Goal: Entertainment & Leisure: Consume media (video, audio)

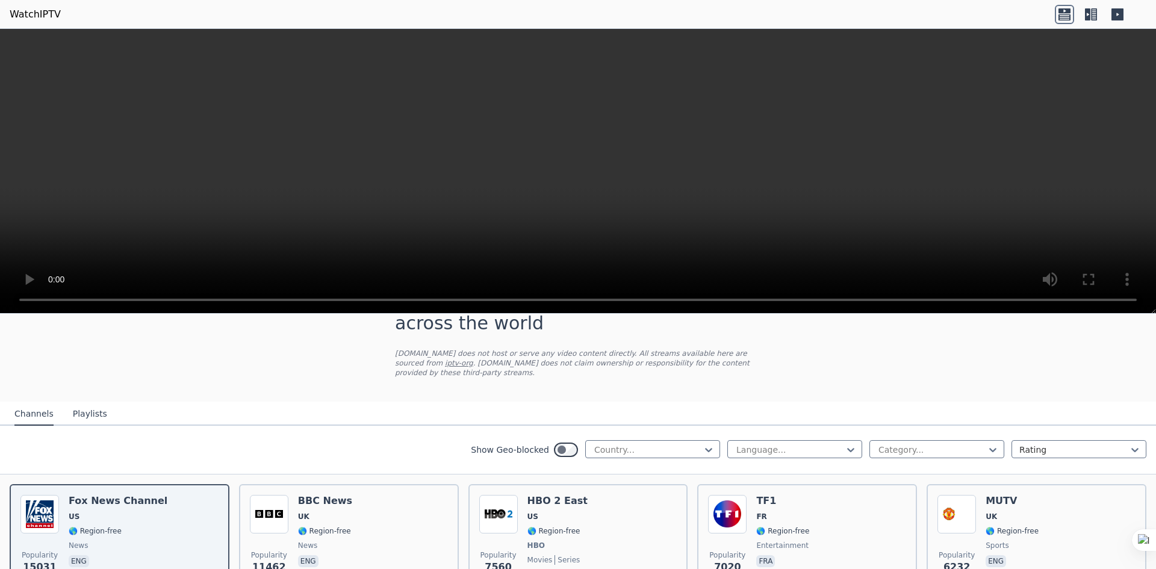
scroll to position [120, 0]
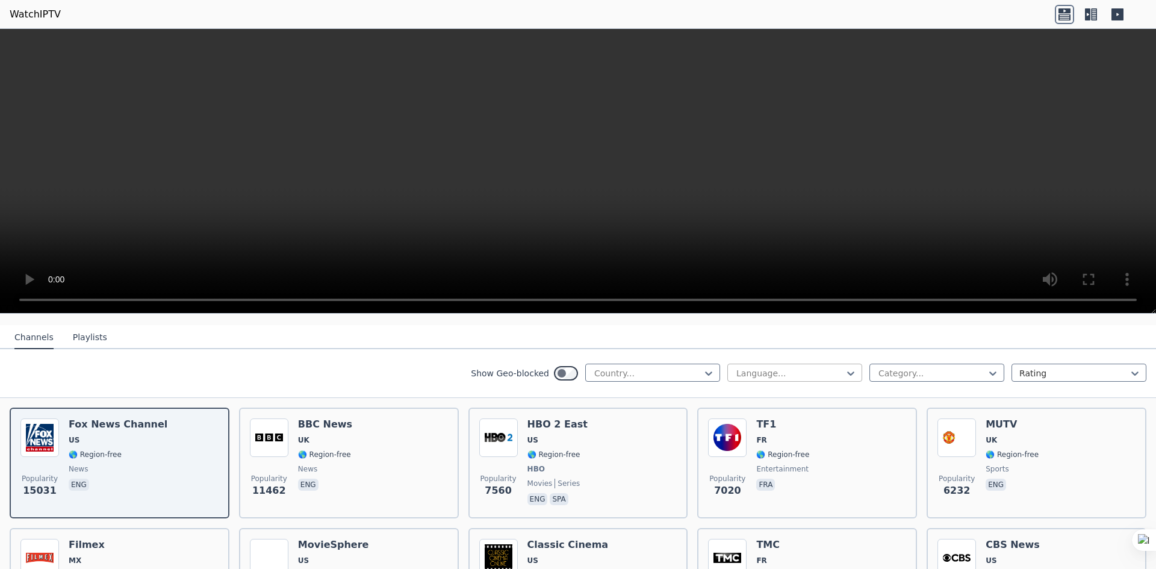
click at [735, 367] on div at bounding box center [790, 373] width 110 height 12
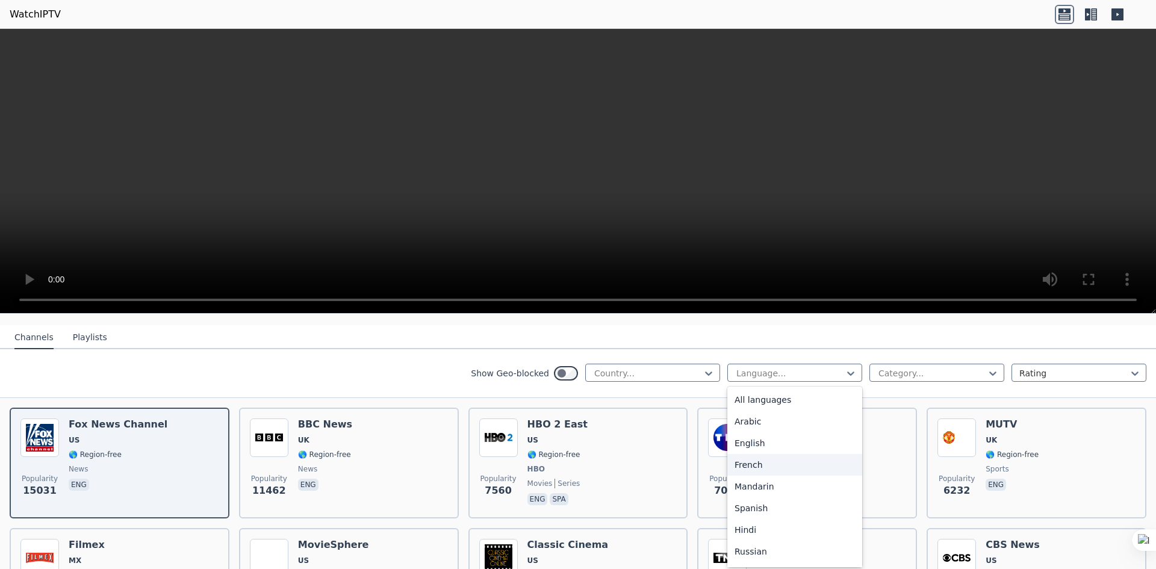
click at [766, 459] on div "French" at bounding box center [794, 465] width 135 height 22
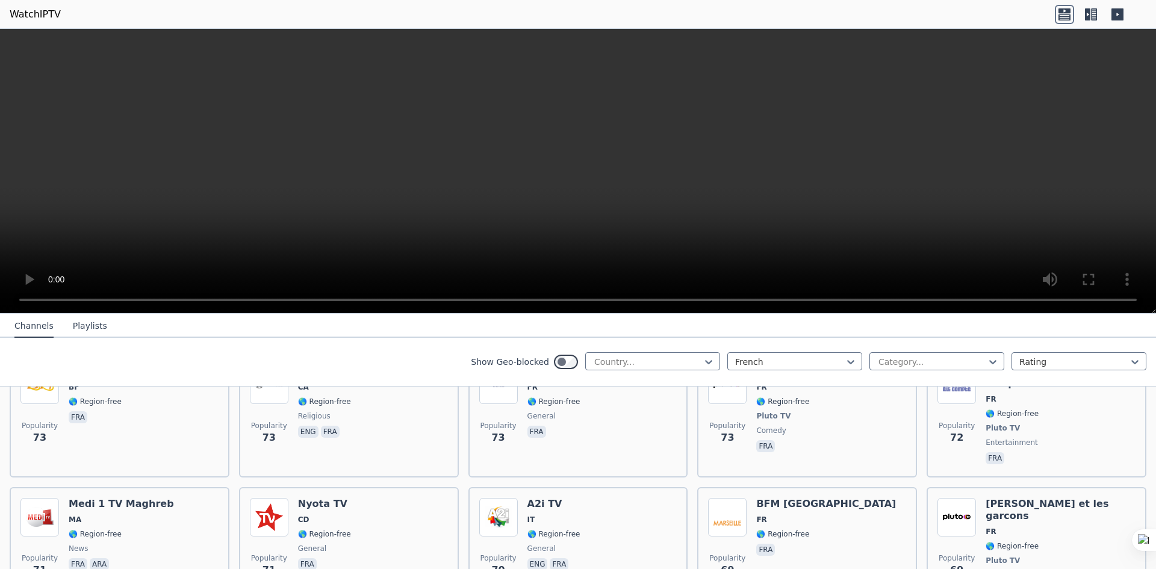
scroll to position [2709, 0]
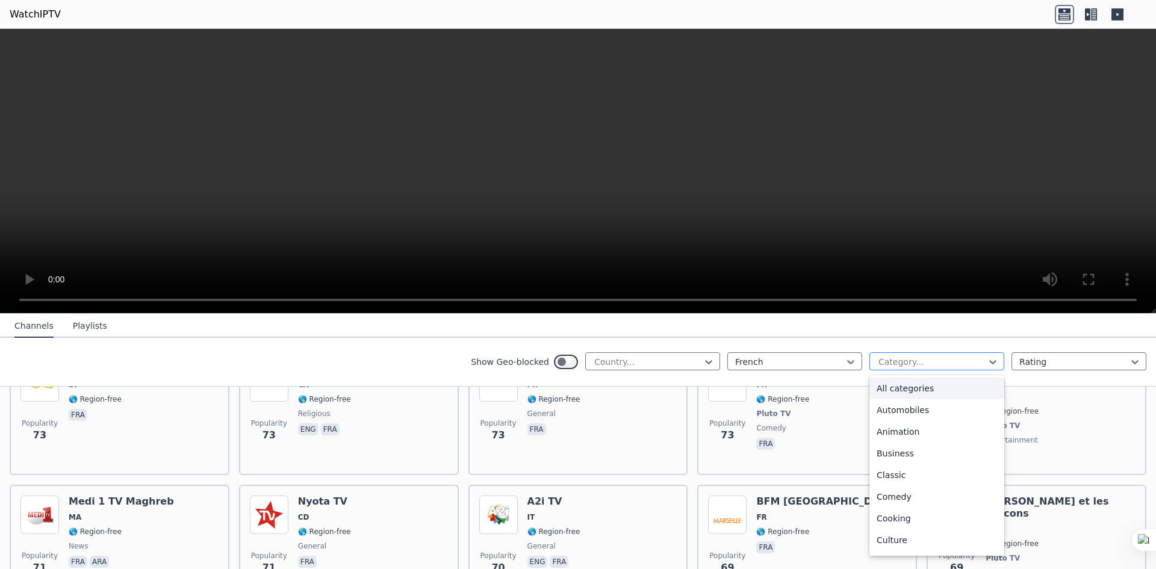
click at [914, 365] on div at bounding box center [932, 362] width 110 height 12
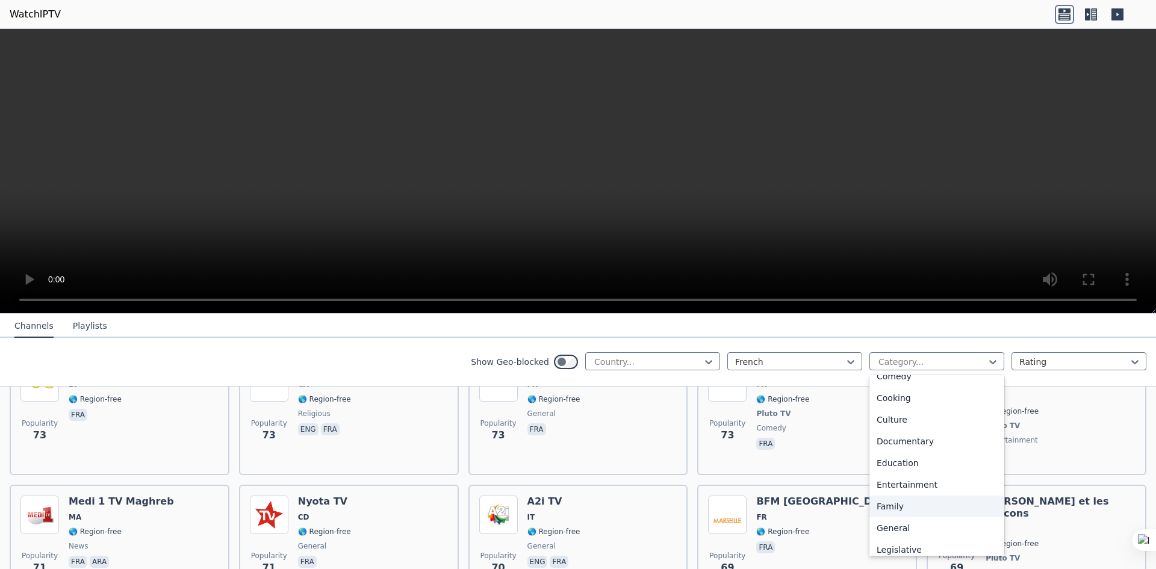
click at [909, 509] on div "Family" at bounding box center [936, 506] width 135 height 22
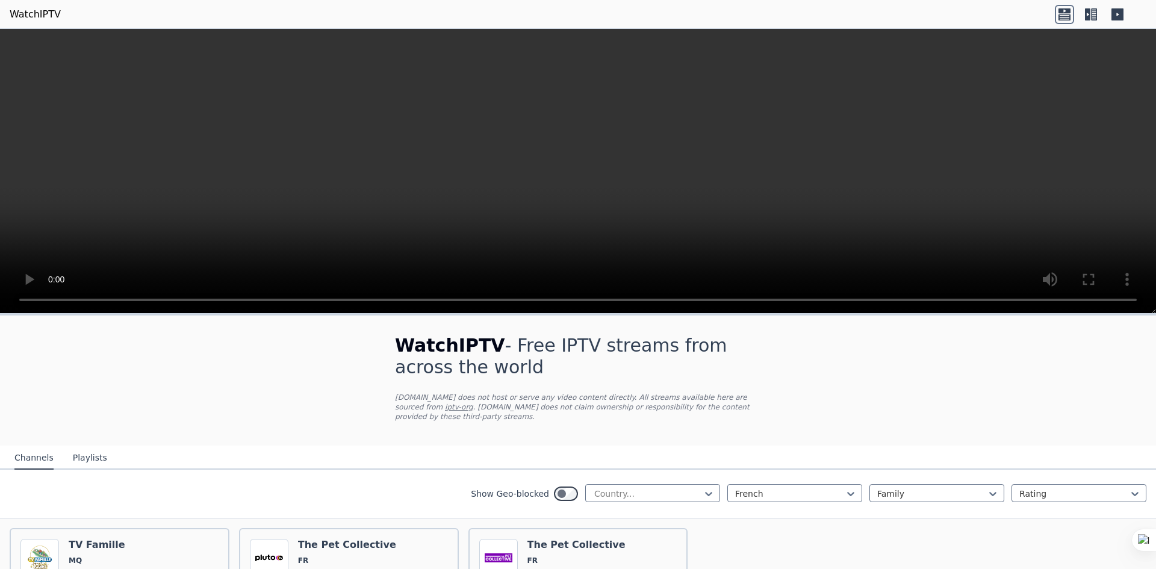
scroll to position [110, 0]
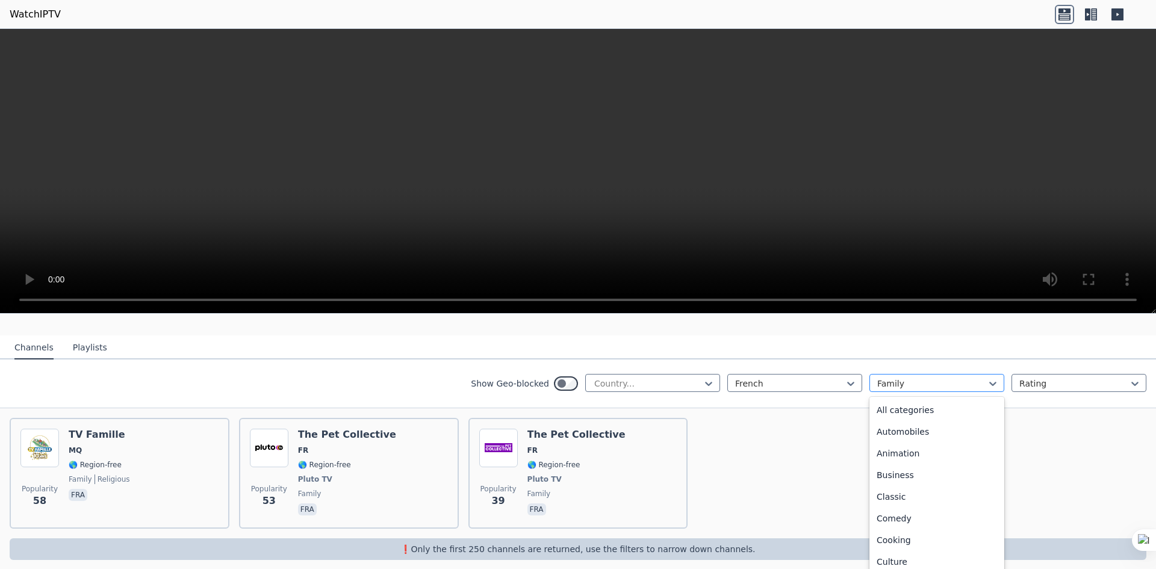
click at [930, 377] on div at bounding box center [932, 383] width 110 height 12
click at [917, 493] on div "Science" at bounding box center [936, 497] width 135 height 22
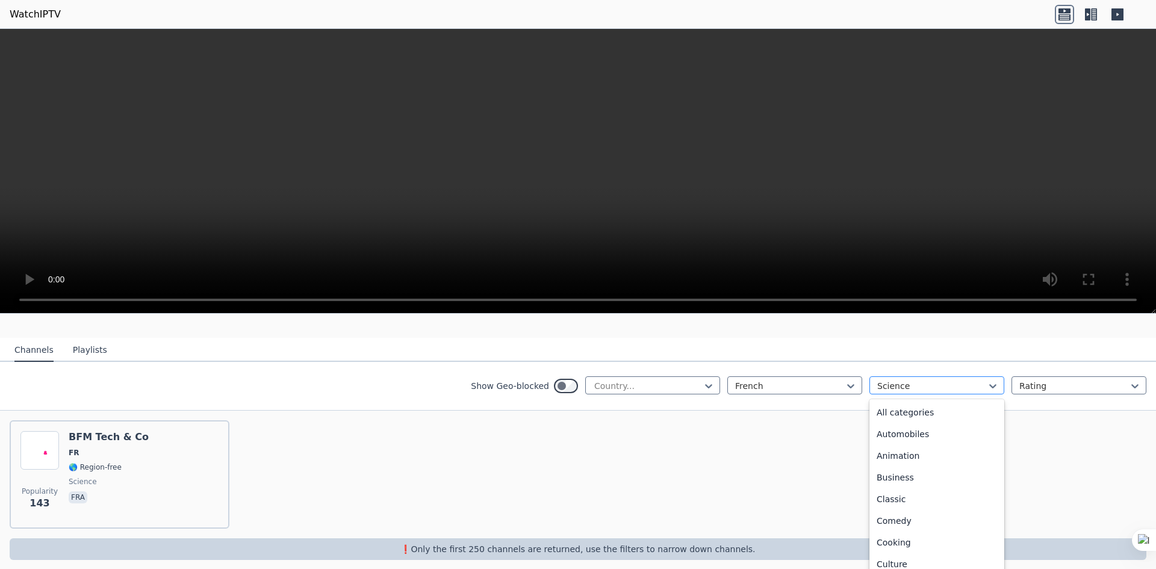
click at [908, 380] on div at bounding box center [932, 386] width 110 height 12
click at [913, 460] on div "Movies" at bounding box center [936, 470] width 135 height 22
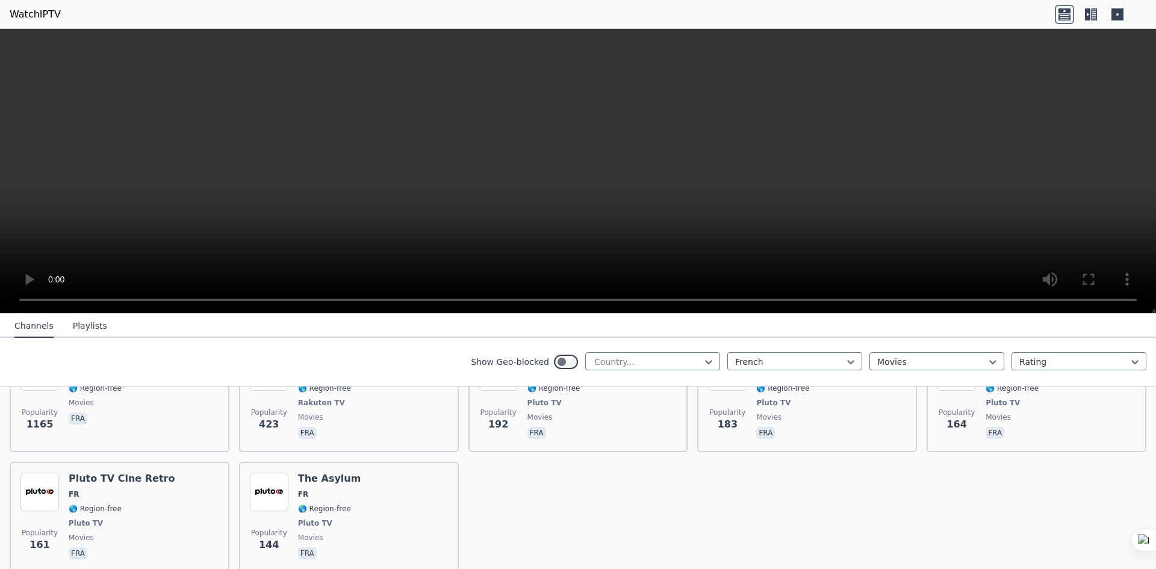
scroll to position [108, 0]
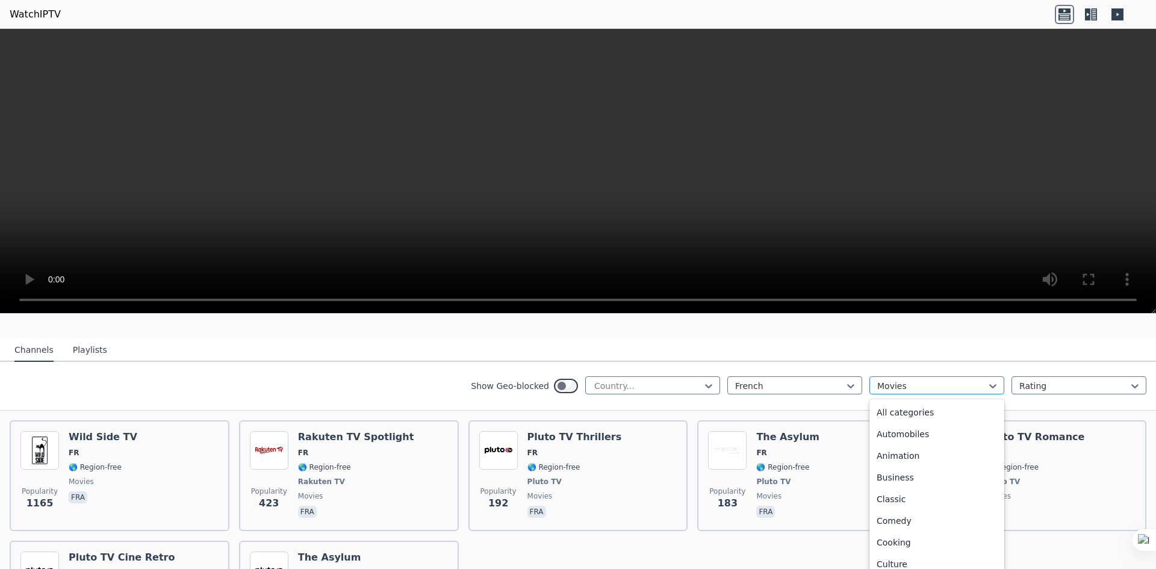
click at [918, 380] on div at bounding box center [932, 386] width 110 height 12
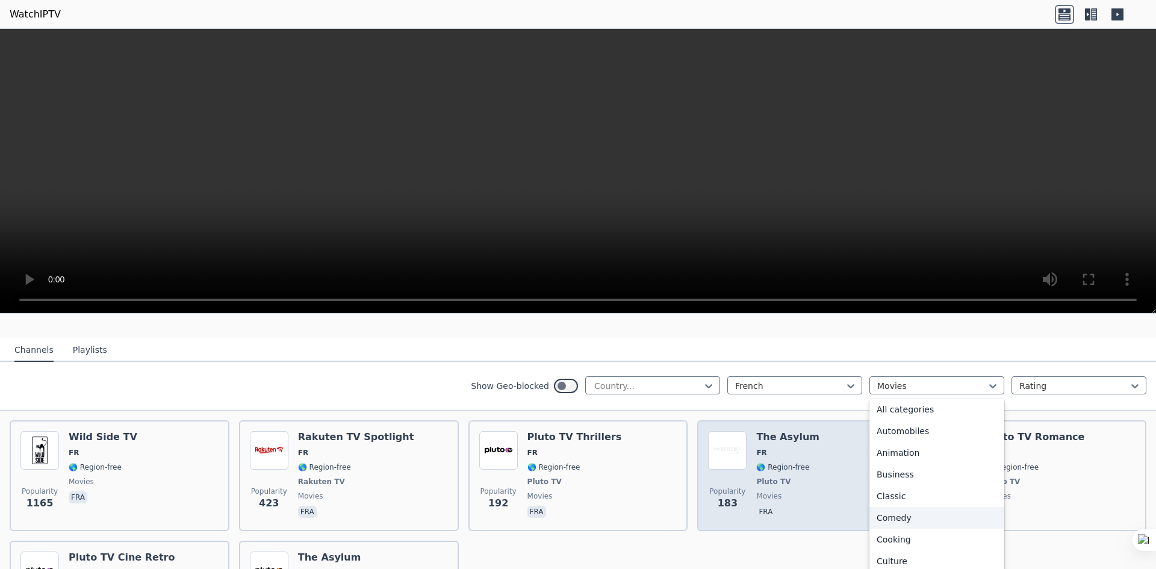
scroll to position [0, 0]
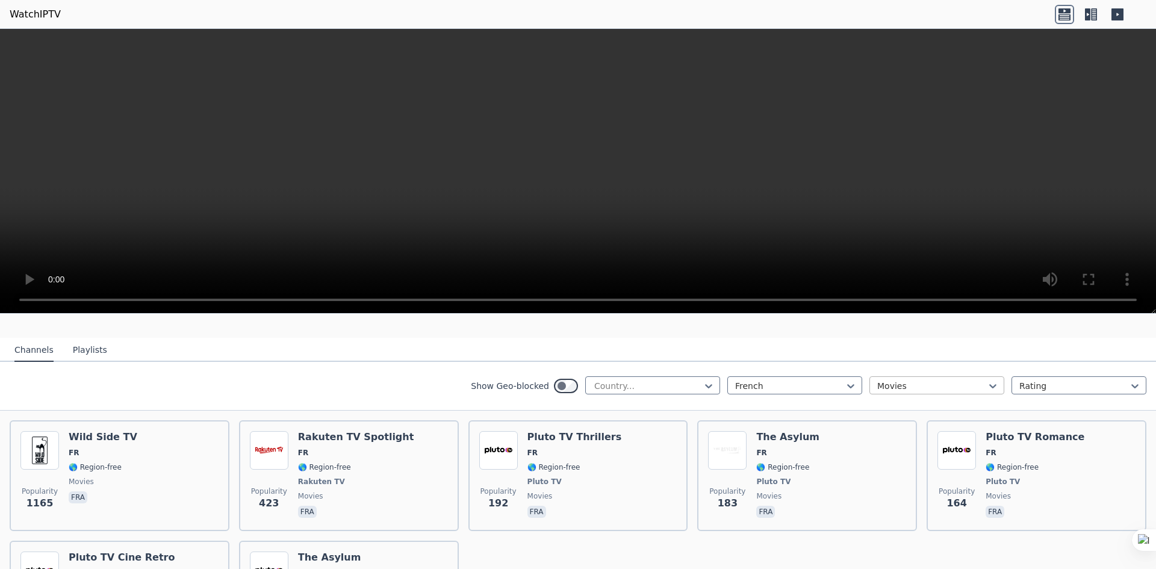
click at [882, 380] on div at bounding box center [932, 386] width 110 height 12
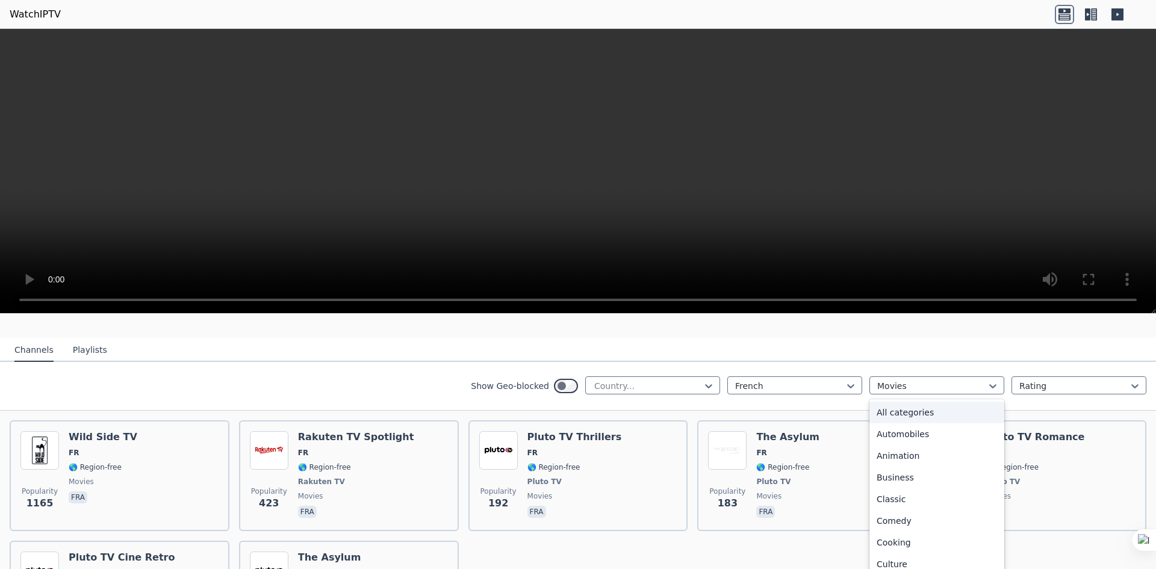
click at [937, 408] on div "All categories" at bounding box center [936, 412] width 135 height 22
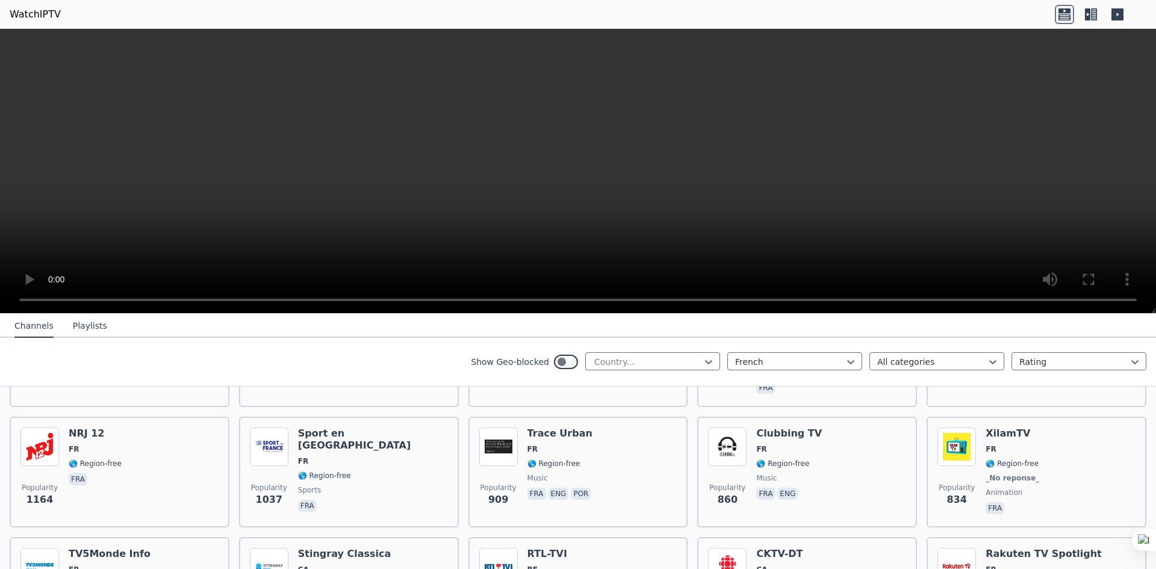
scroll to position [349, 0]
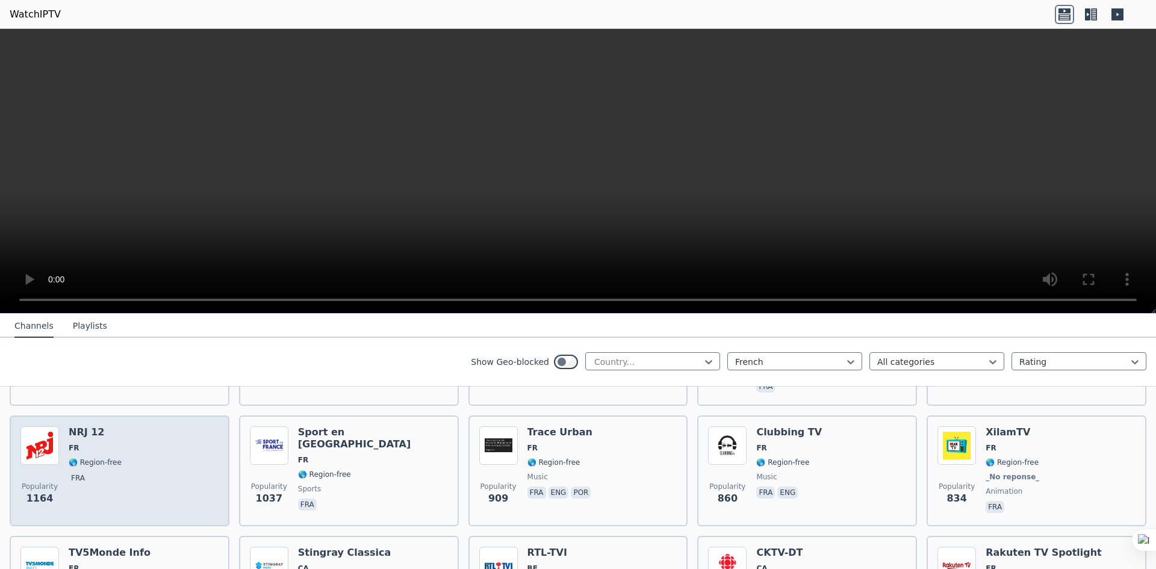
click at [88, 426] on h6 "NRJ 12" at bounding box center [95, 432] width 53 height 12
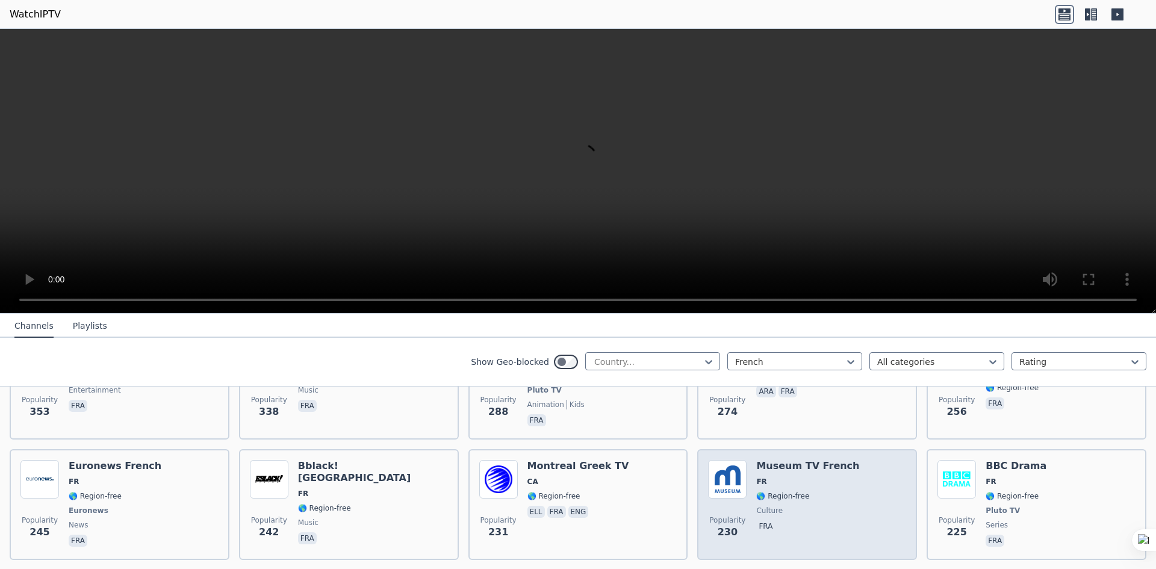
scroll to position [770, 0]
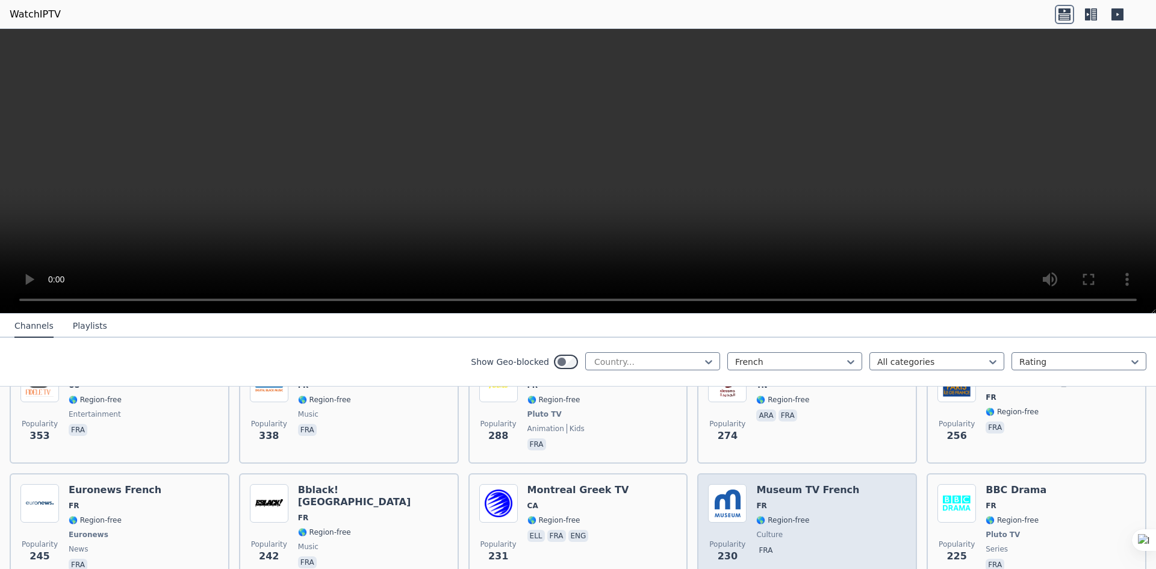
click at [797, 530] on span "culture" at bounding box center [807, 535] width 103 height 10
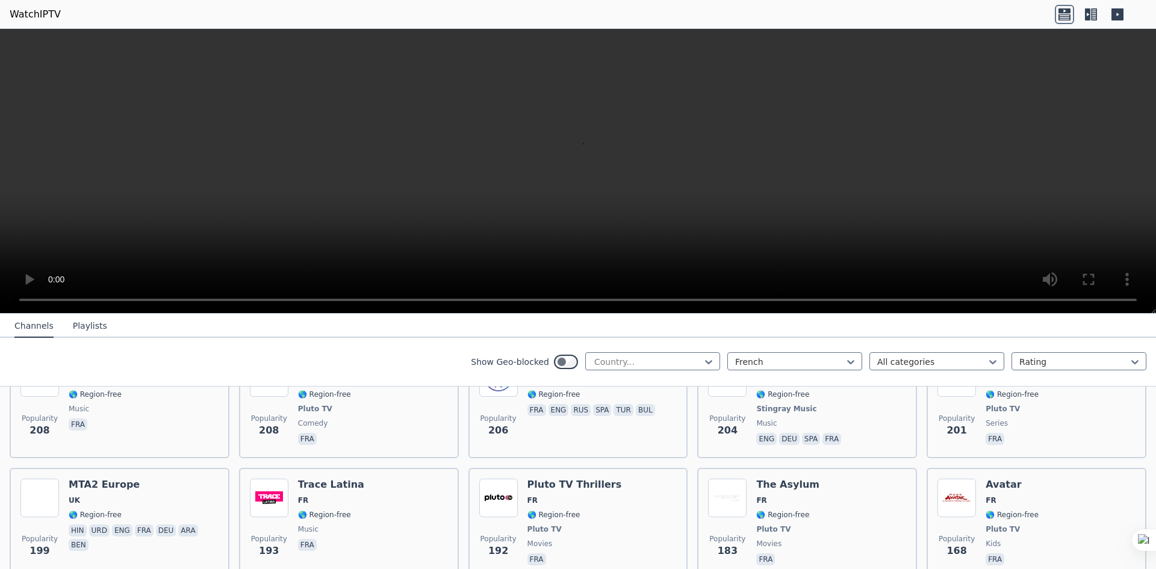
scroll to position [1191, 0]
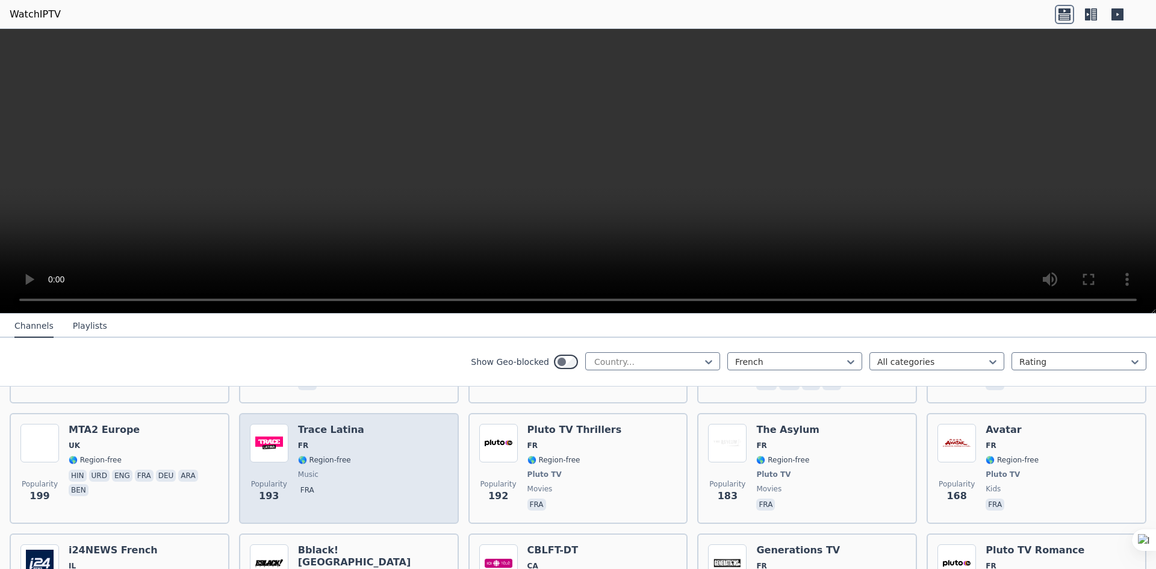
click at [368, 468] on div "Popularity 193 Trace Latina FR 🌎 Region-free music fra" at bounding box center [349, 468] width 198 height 89
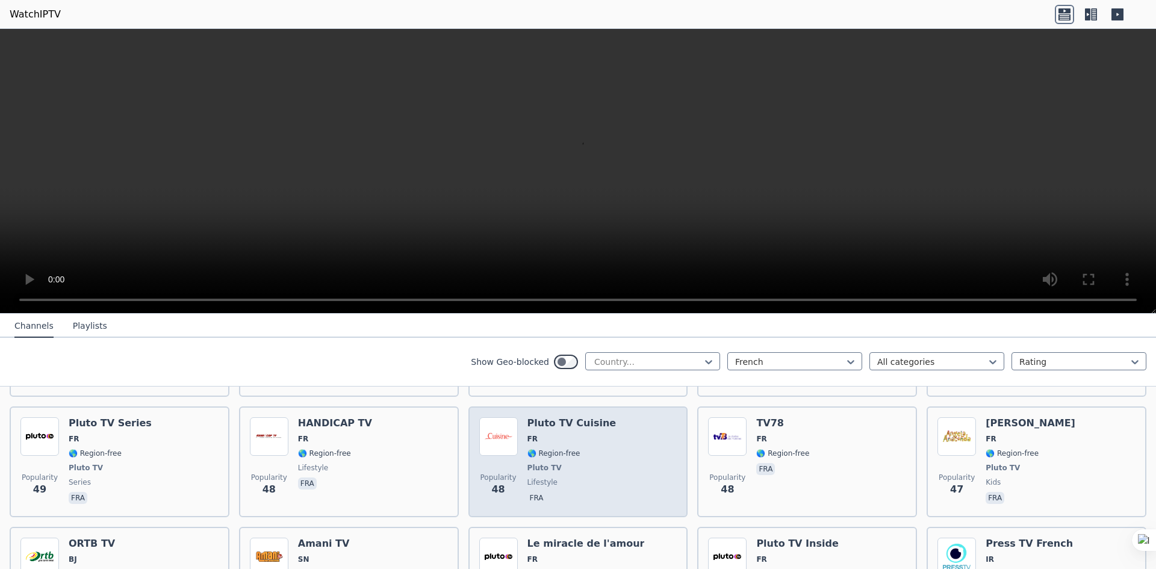
scroll to position [4020, 0]
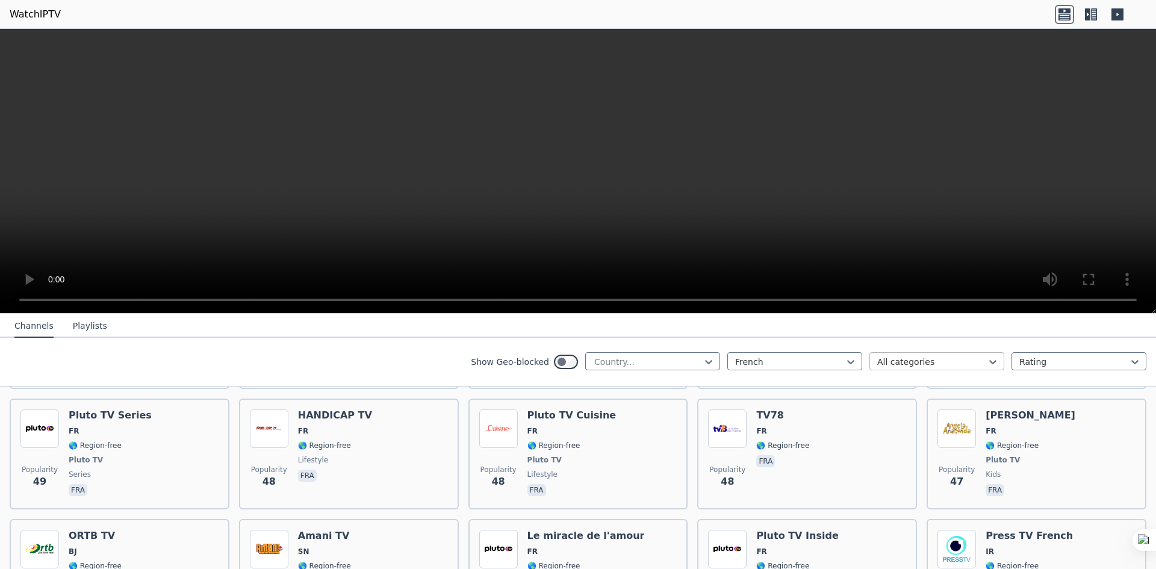
click at [906, 365] on div at bounding box center [932, 362] width 110 height 12
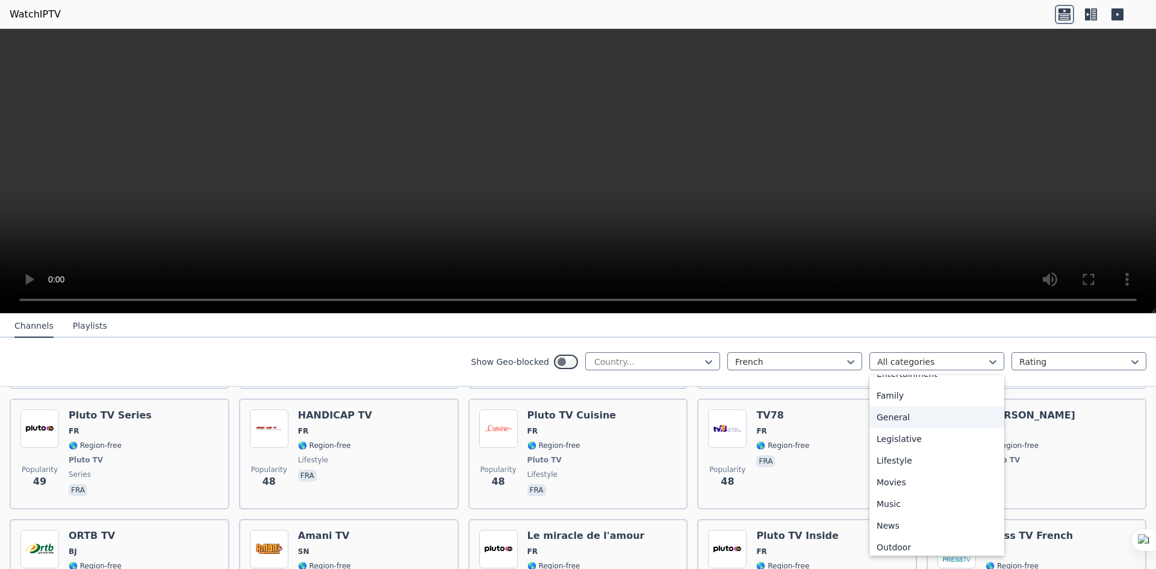
scroll to position [241, 0]
click at [914, 512] on div "News" at bounding box center [936, 516] width 135 height 22
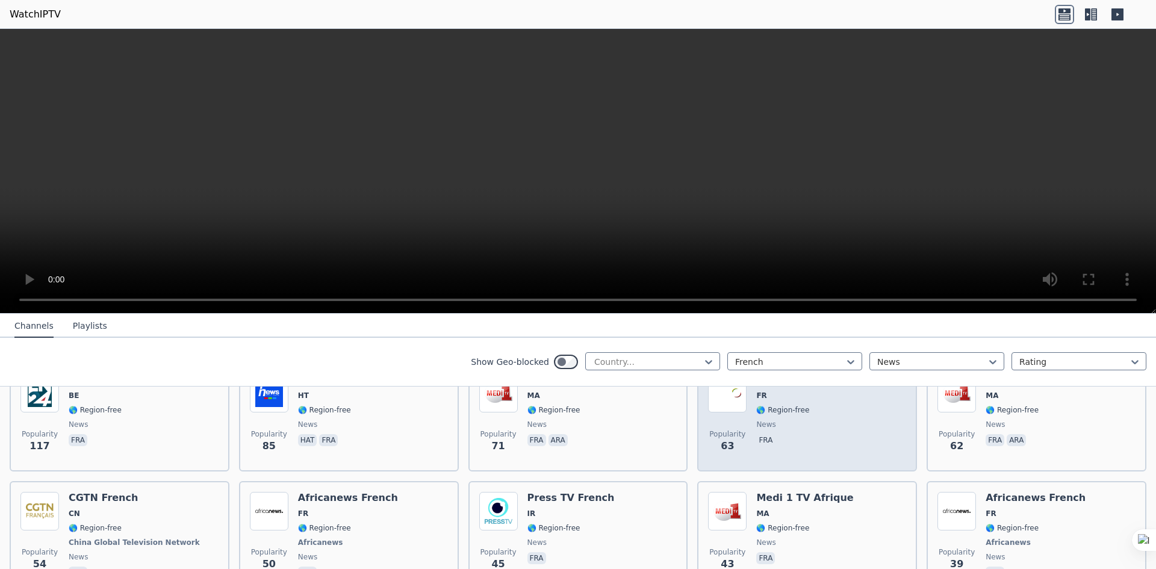
scroll to position [166, 0]
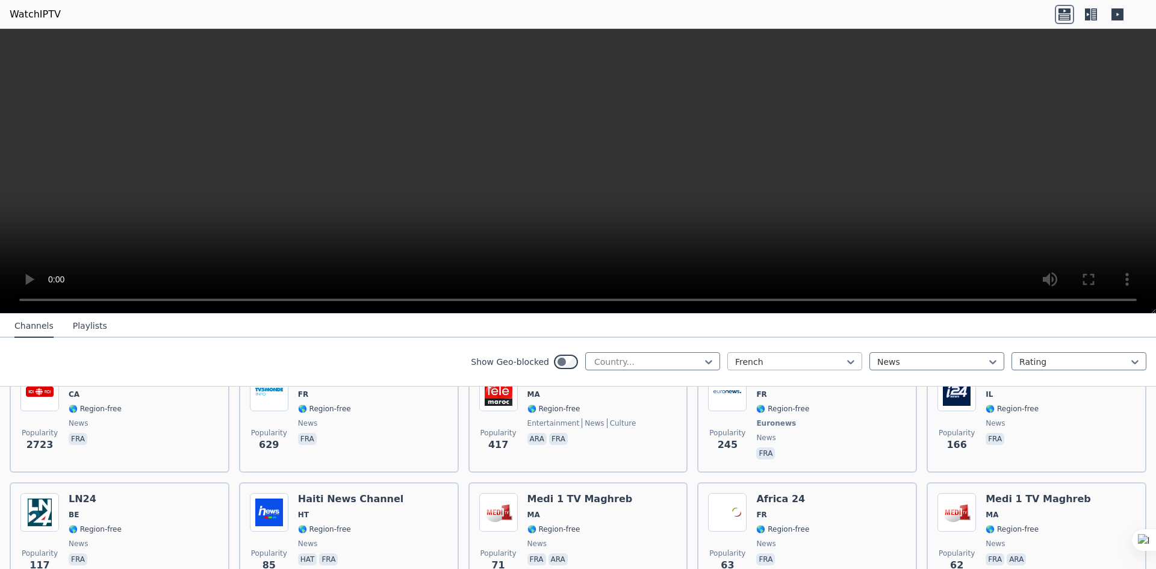
click at [778, 364] on div at bounding box center [790, 362] width 110 height 12
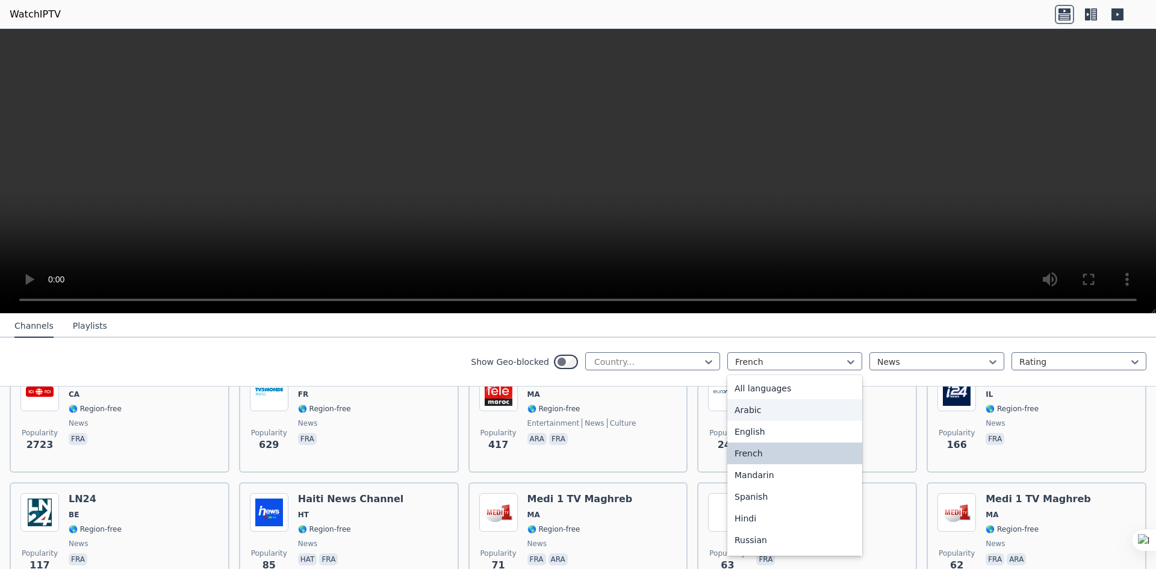
click at [761, 413] on div "Arabic" at bounding box center [794, 410] width 135 height 22
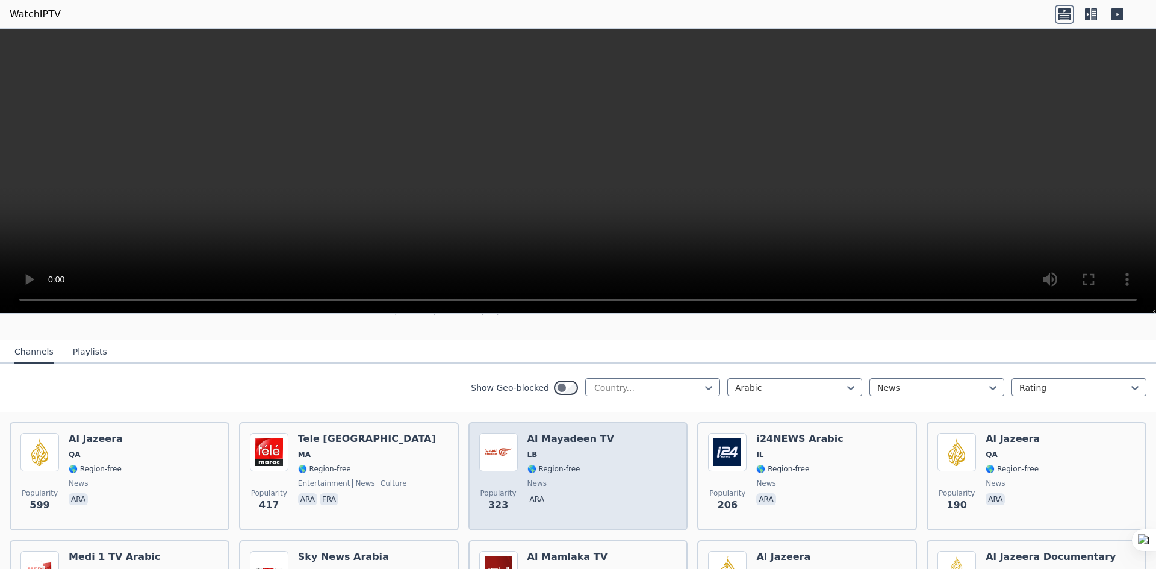
scroll to position [166, 0]
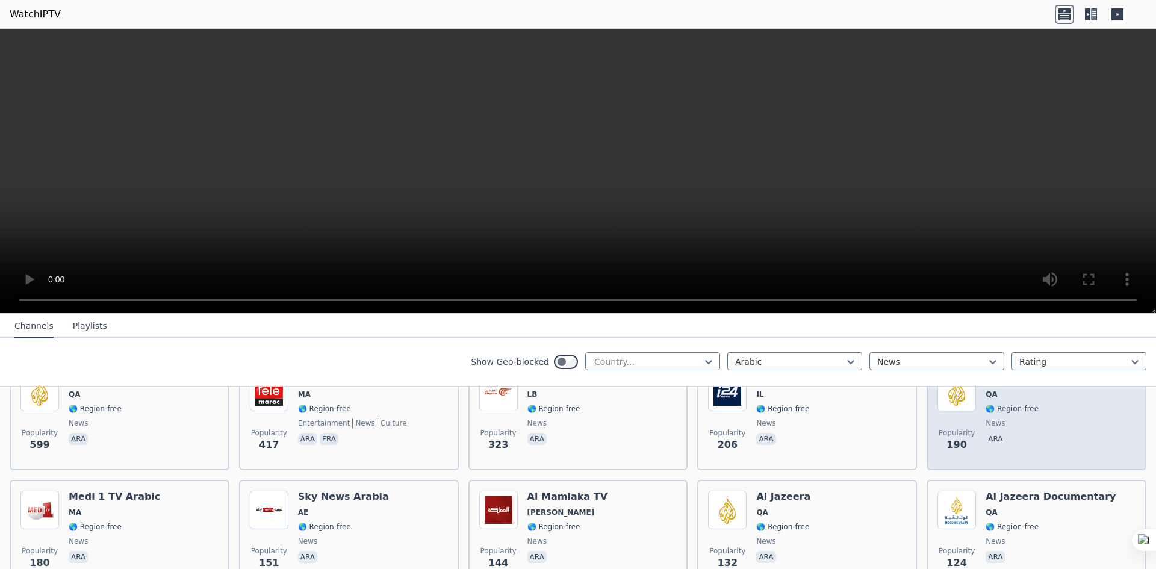
click at [1009, 435] on span "ara" at bounding box center [1012, 440] width 54 height 14
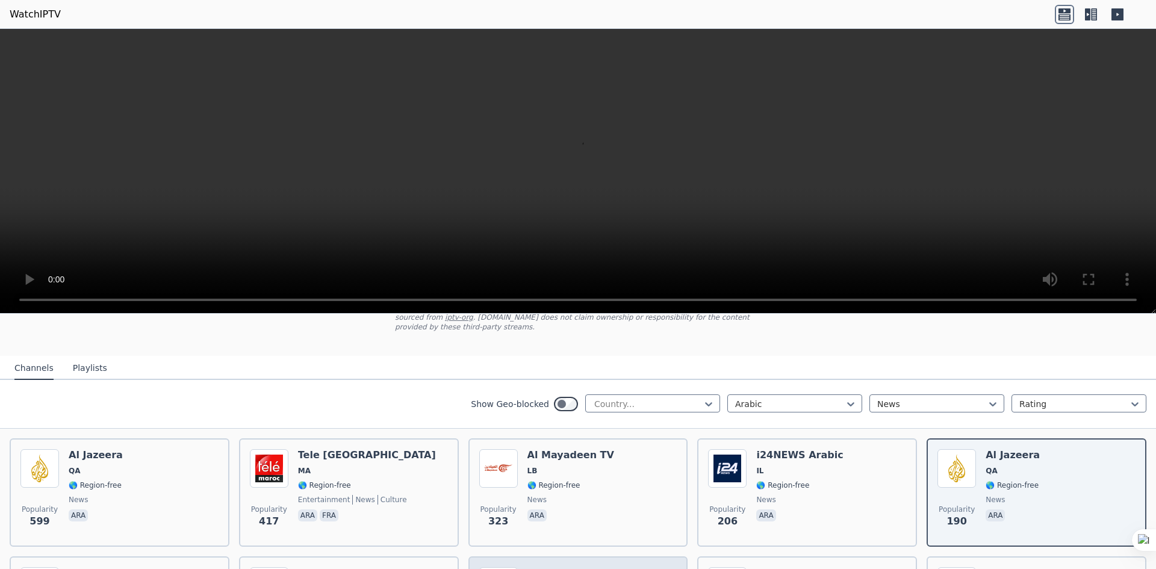
scroll to position [60, 0]
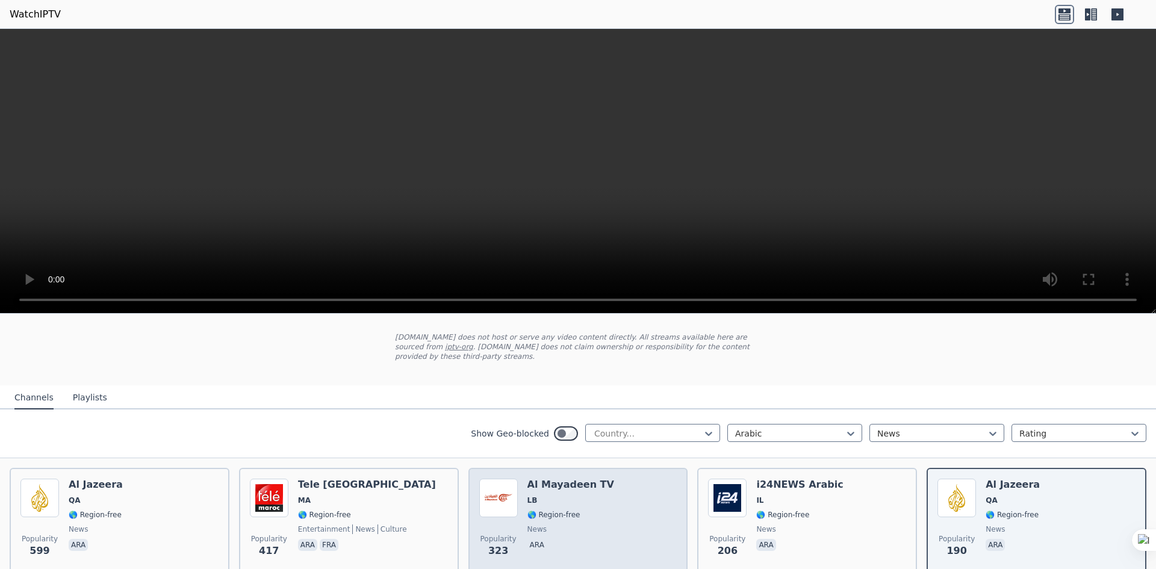
click at [591, 480] on h6 "Al Mayadeen TV" at bounding box center [570, 485] width 87 height 12
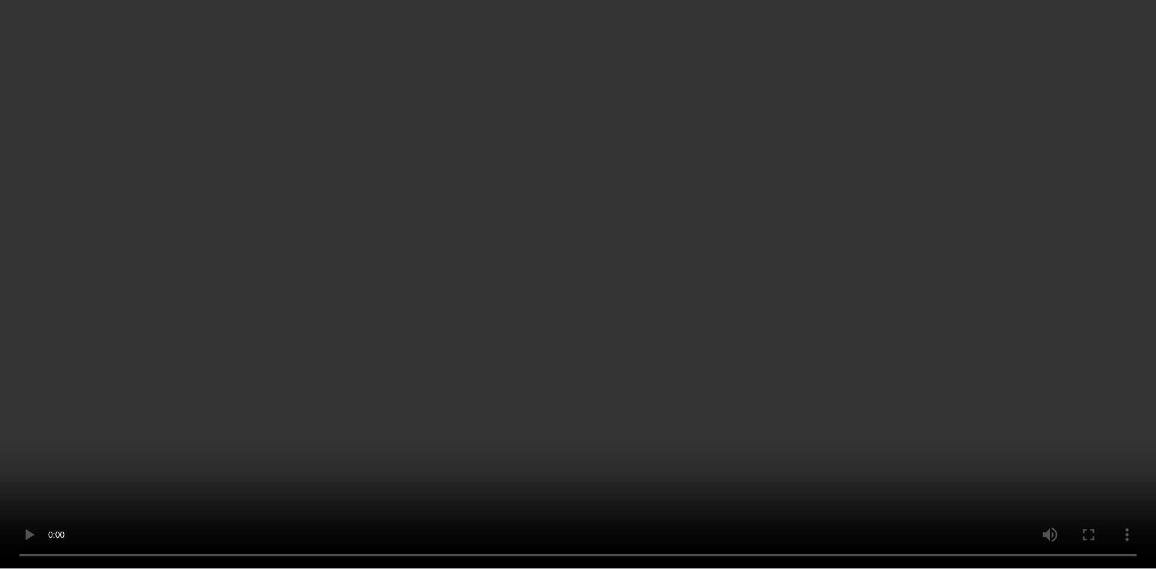
scroll to position [1166, 0]
